Goal: Information Seeking & Learning: Learn about a topic

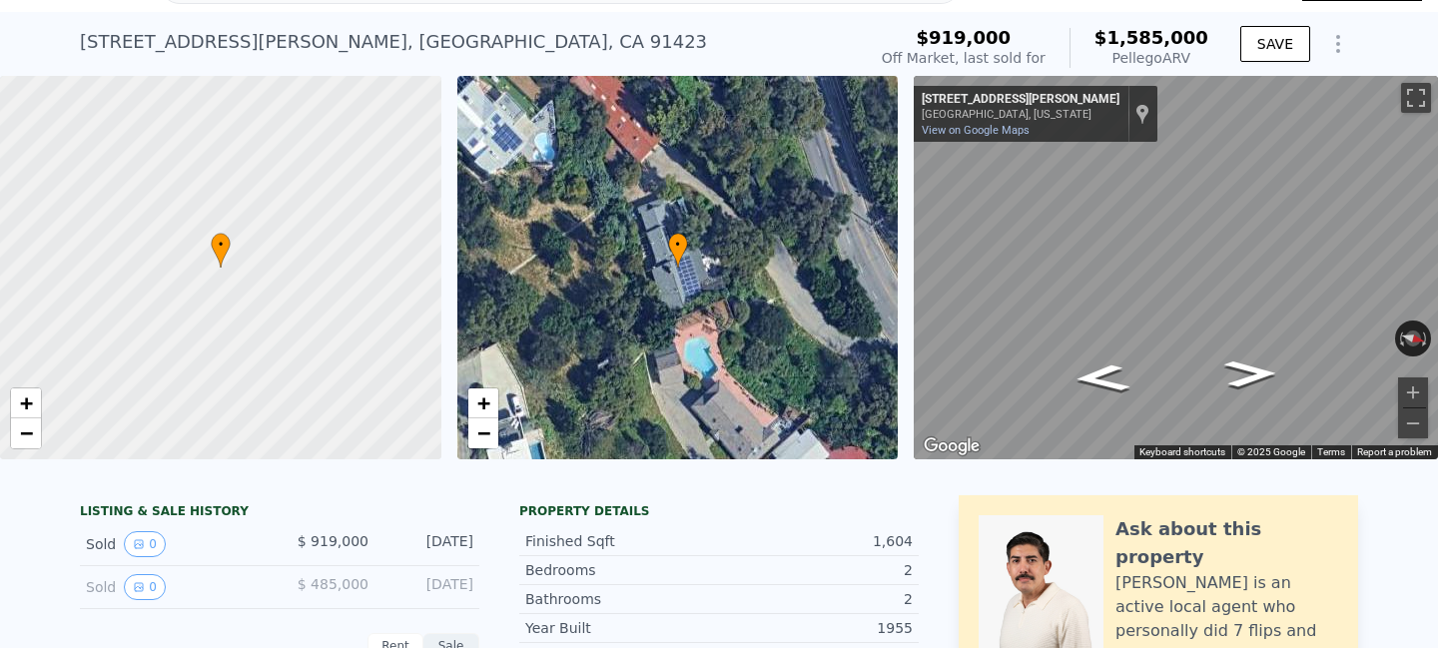
scroll to position [28, 0]
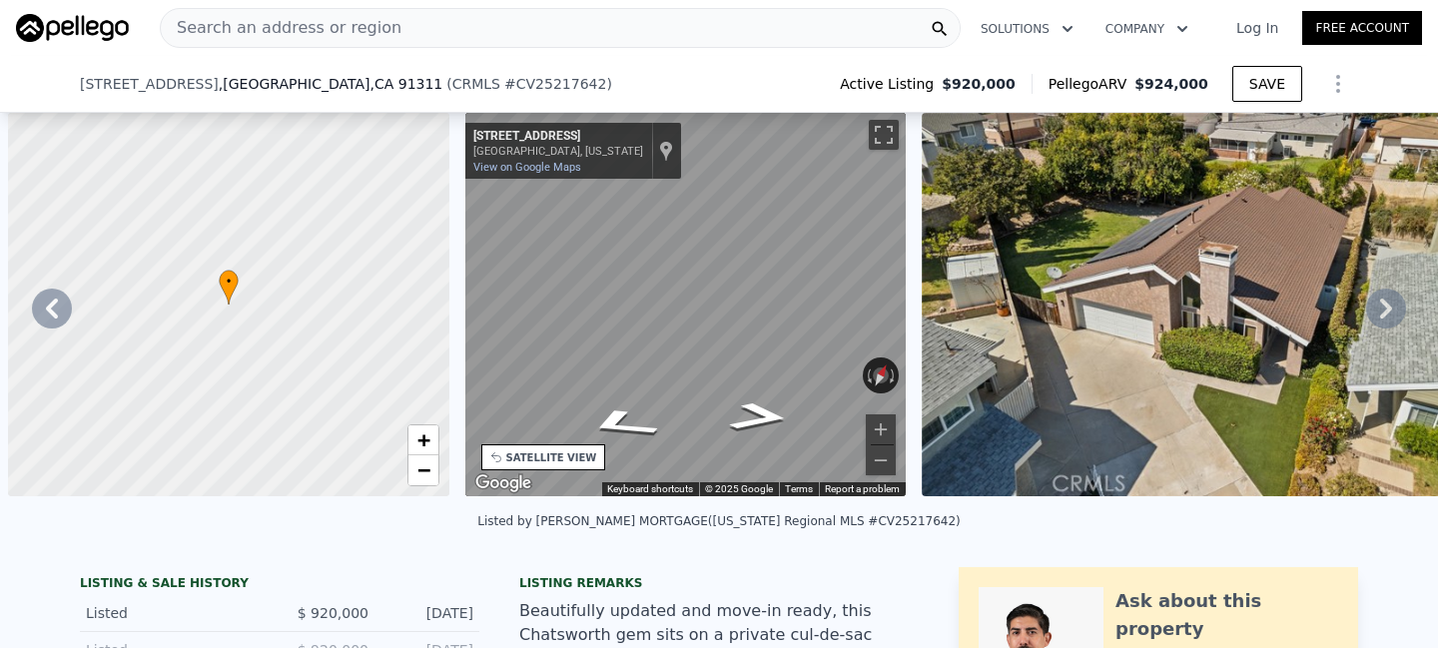
scroll to position [0, 464]
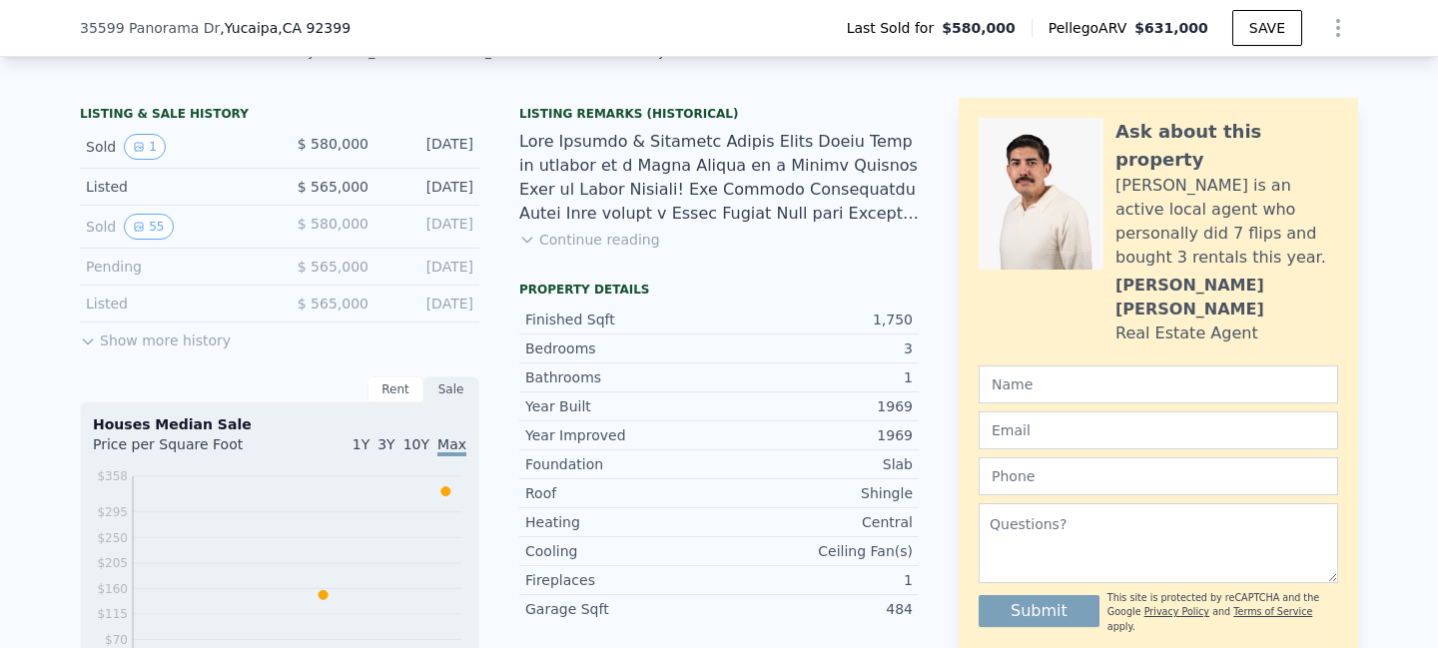
type input "2"
type input "1265"
type input "2268"
type input "7168"
type input "14705"
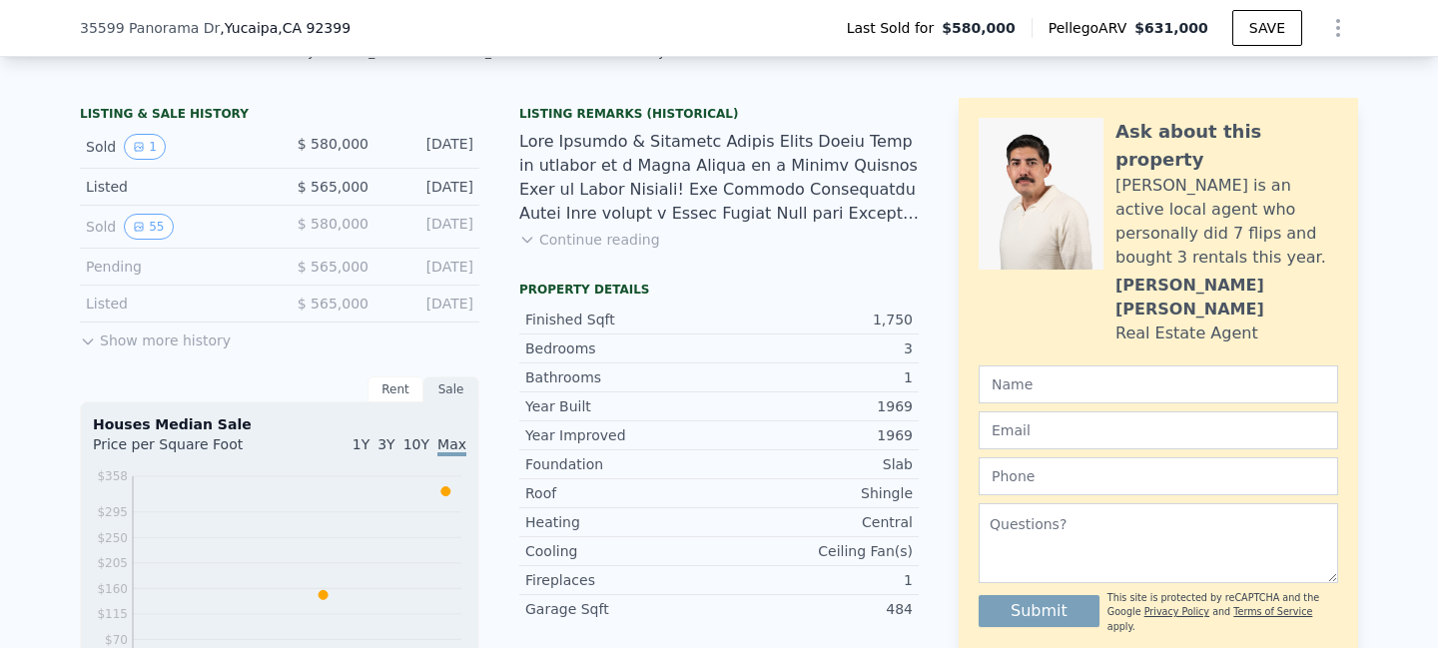
type input "$ 631,000"
type input "5"
type input "-$ 19,067"
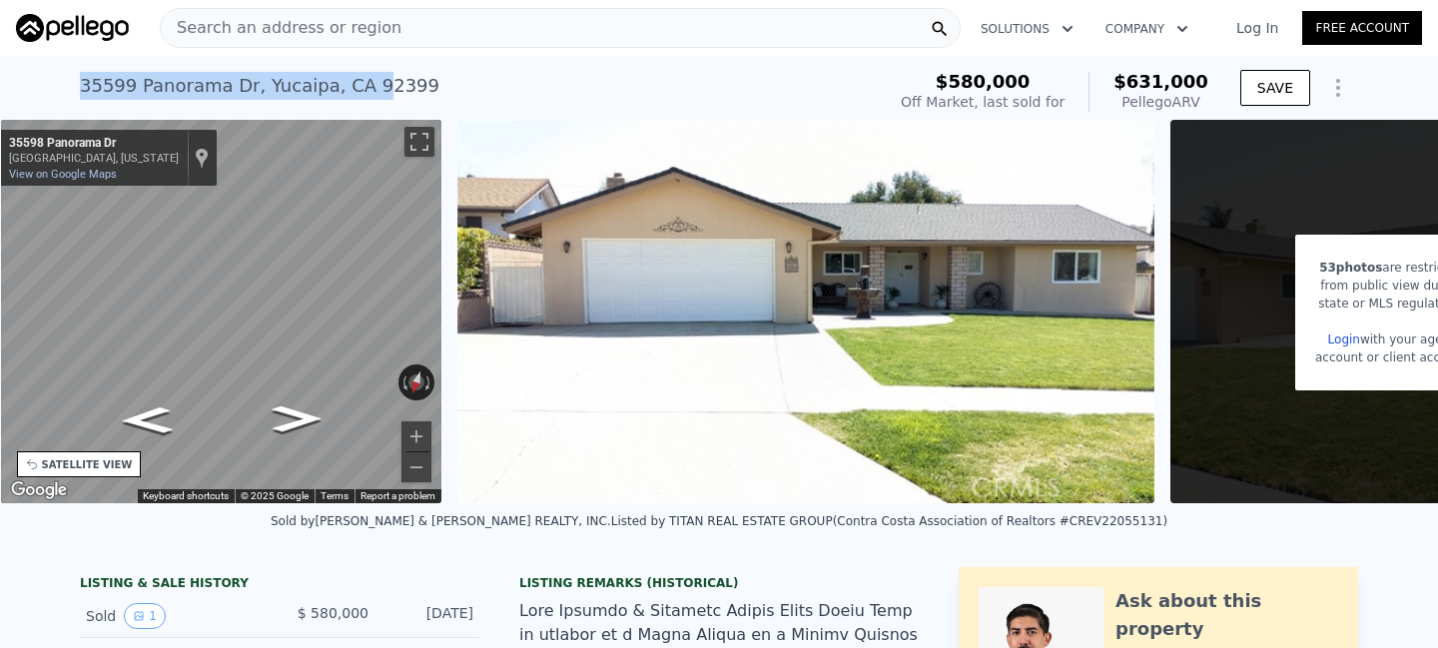
drag, startPoint x: 366, startPoint y: 88, endPoint x: 84, endPoint y: 88, distance: 282.5
click at [84, 88] on div "35599 Panorama Dr , Yucaipa , CA 92399" at bounding box center [259, 86] width 359 height 28
copy div "35599 Panorama Dr , Yucaipa , CA 9"
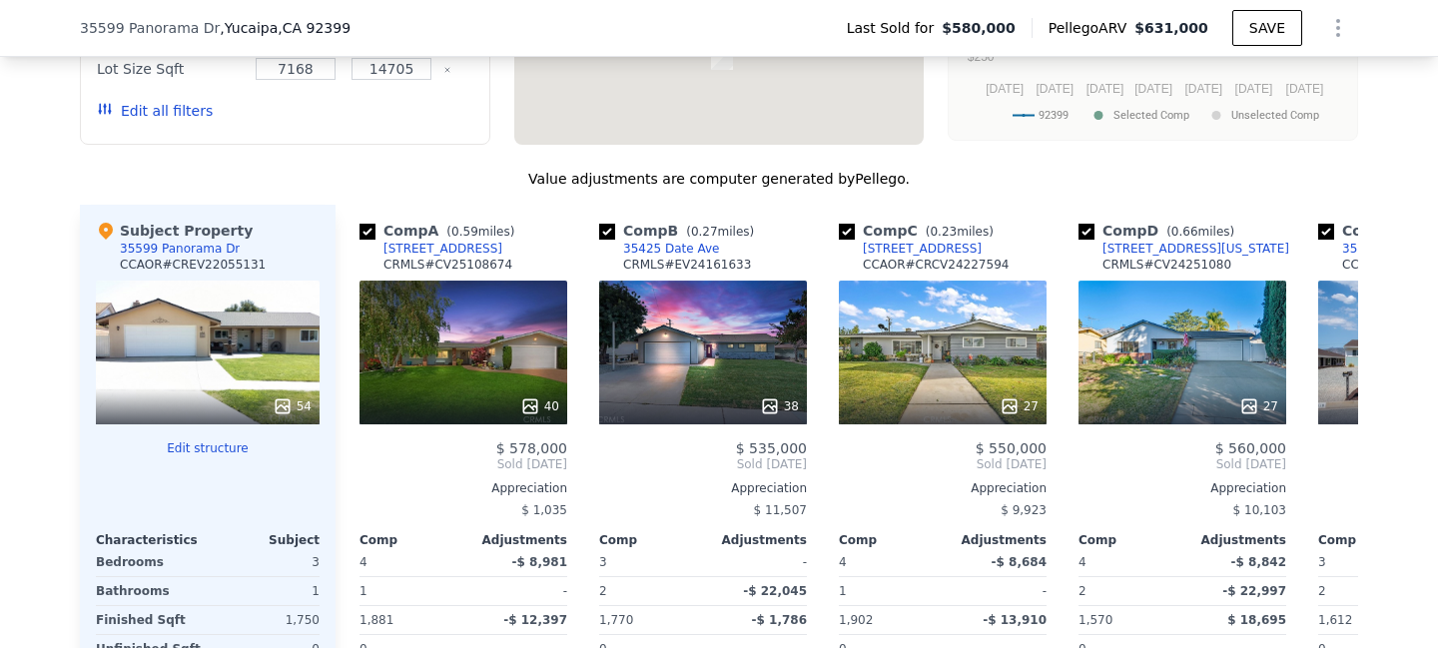
scroll to position [2083, 0]
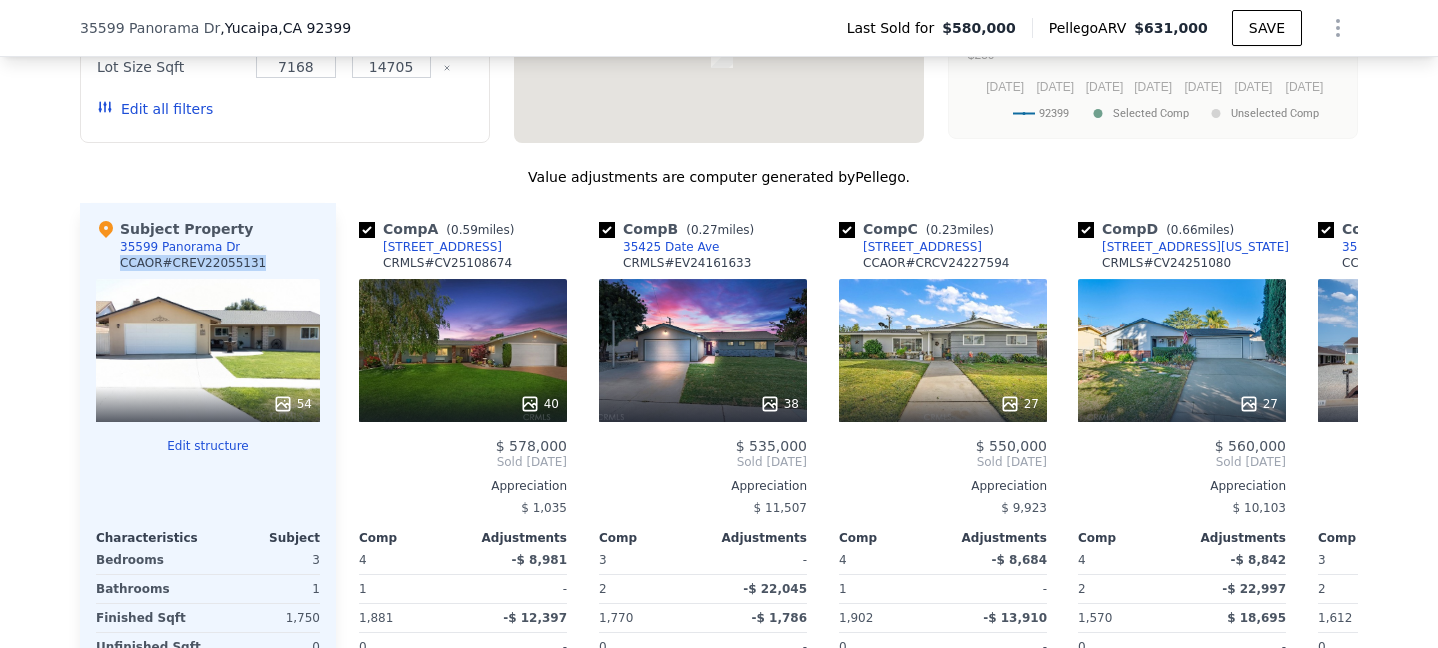
drag, startPoint x: 271, startPoint y: 250, endPoint x: 270, endPoint y: 261, distance: 11.0
click at [270, 261] on div "Subject Property 35599 Panorama Dr CCAOR # CREV22055131" at bounding box center [208, 249] width 224 height 60
drag, startPoint x: 264, startPoint y: 261, endPoint x: 176, endPoint y: 263, distance: 87.9
click at [176, 263] on div "Subject Property 35599 Panorama Dr CCAOR # CREV22055131" at bounding box center [208, 249] width 224 height 60
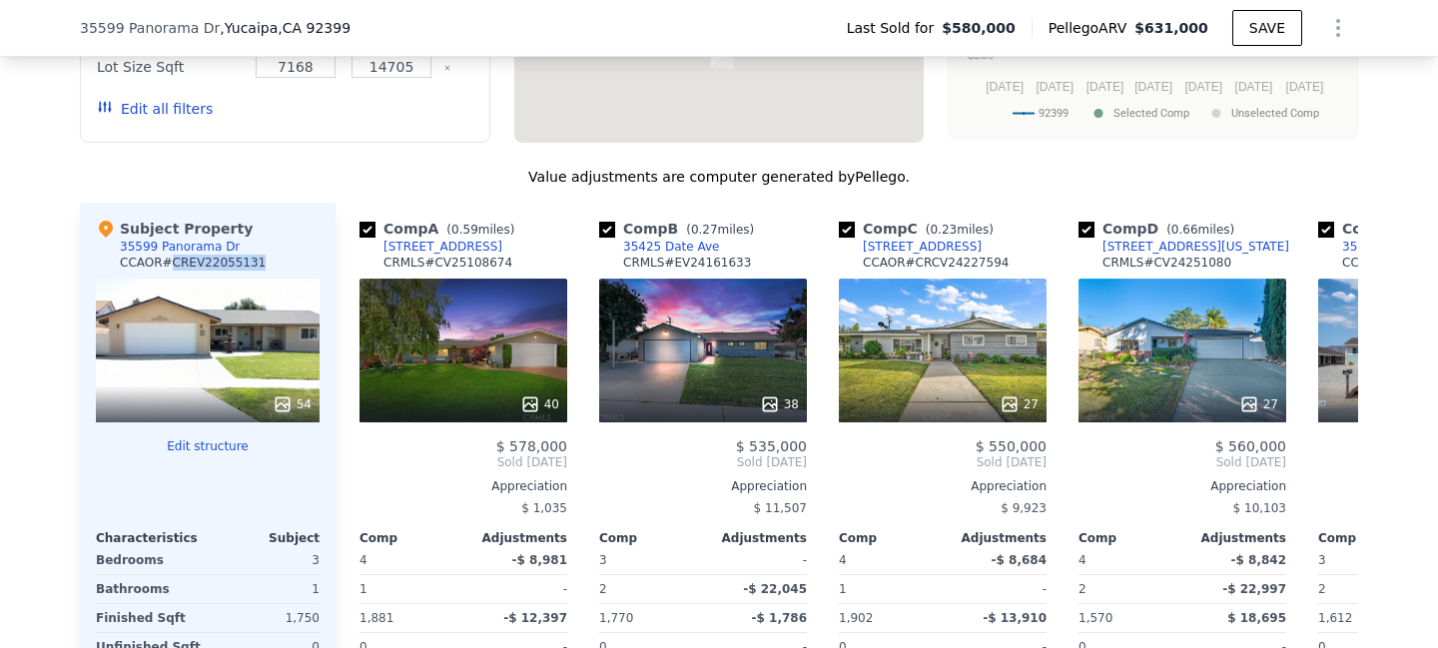
copy div "CREV22055131"
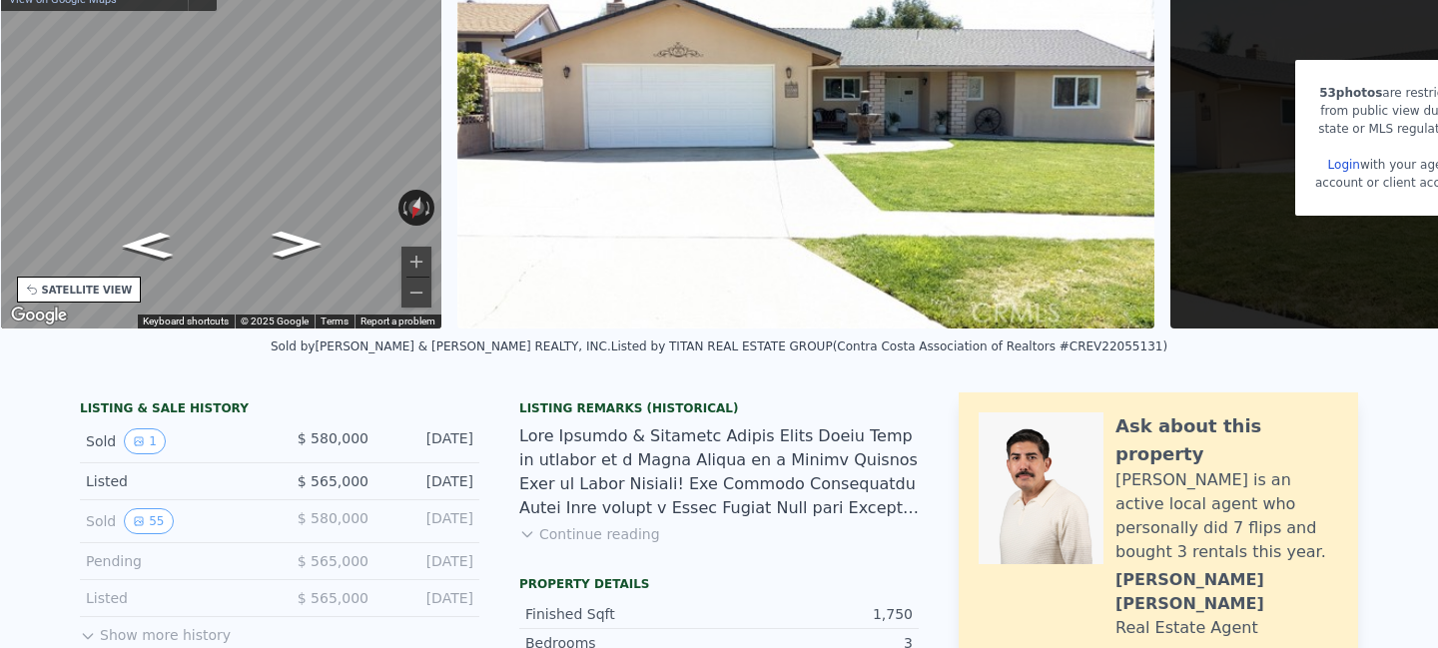
scroll to position [0, 0]
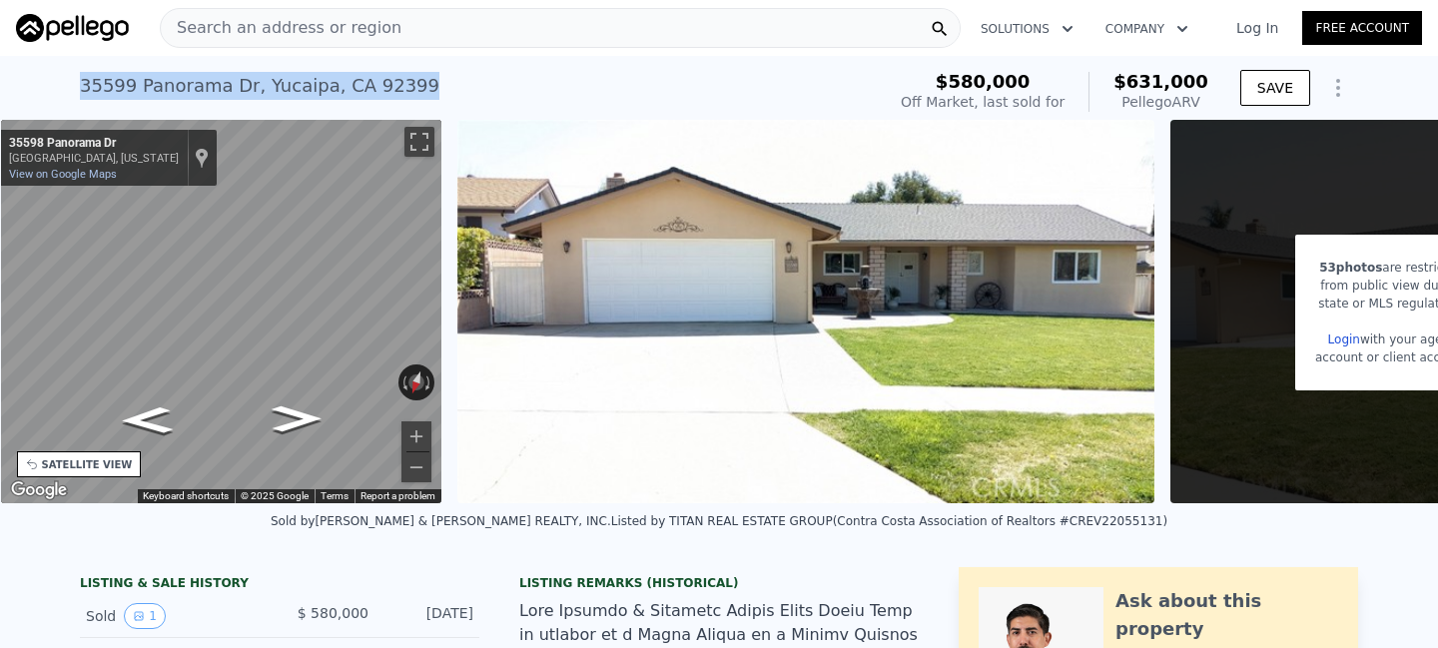
drag, startPoint x: 415, startPoint y: 85, endPoint x: 80, endPoint y: 84, distance: 335.4
click at [80, 84] on div "35599 Panorama Dr , Yucaipa , CA 92399 Sold Apr 2022 for $580k (~ARV $631k )" at bounding box center [478, 92] width 797 height 56
copy div "35599 Panorama Dr , Yucaipa , CA 92399"
